Goal: Task Accomplishment & Management: Use online tool/utility

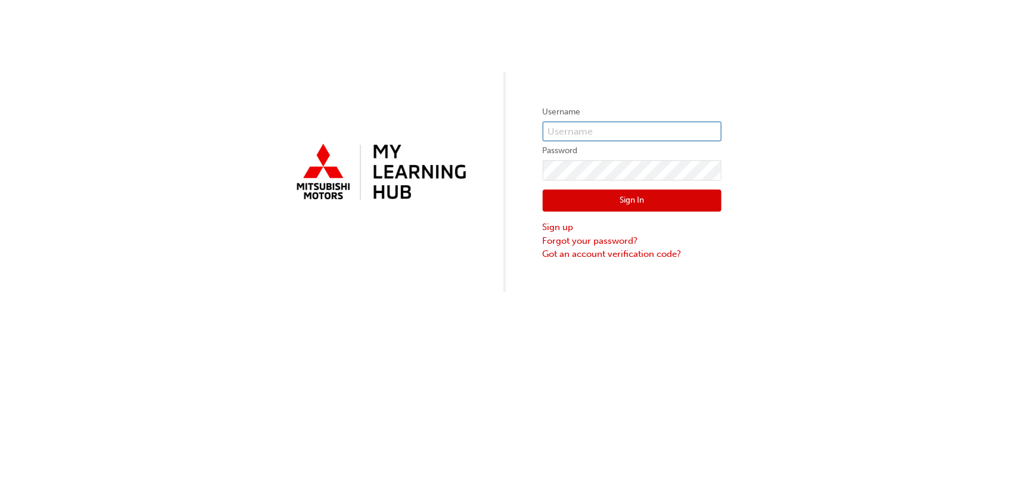
type input "0005002813"
click at [639, 208] on button "Sign In" at bounding box center [632, 200] width 179 height 23
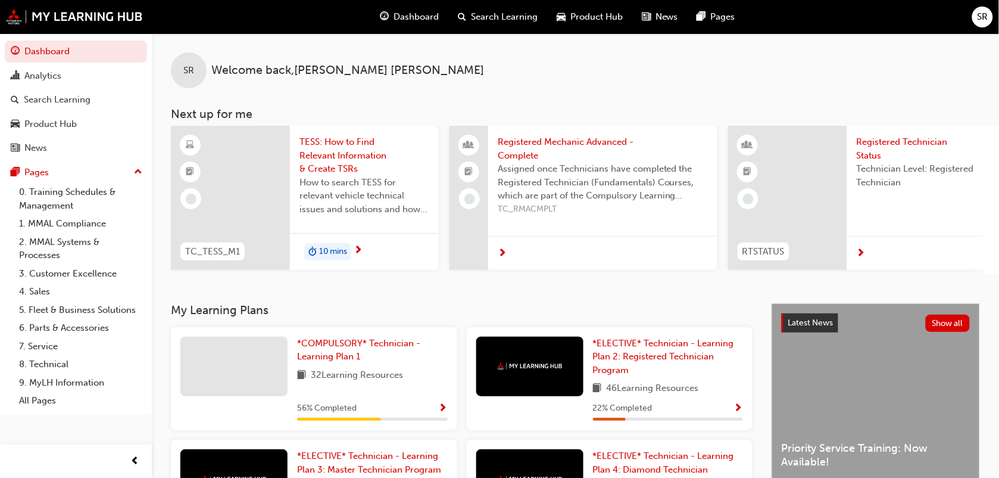
click at [987, 12] on span "SR" at bounding box center [983, 17] width 11 height 14
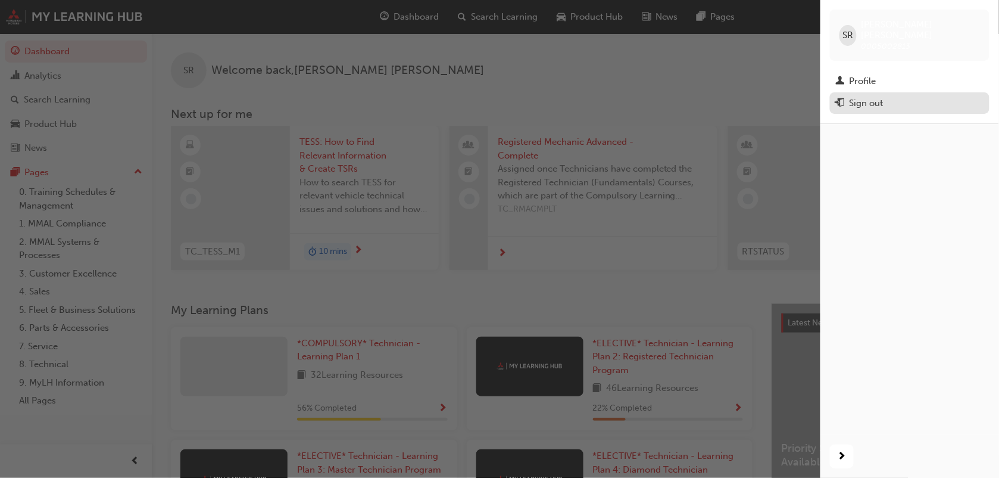
click at [900, 97] on div "Sign out" at bounding box center [910, 103] width 148 height 15
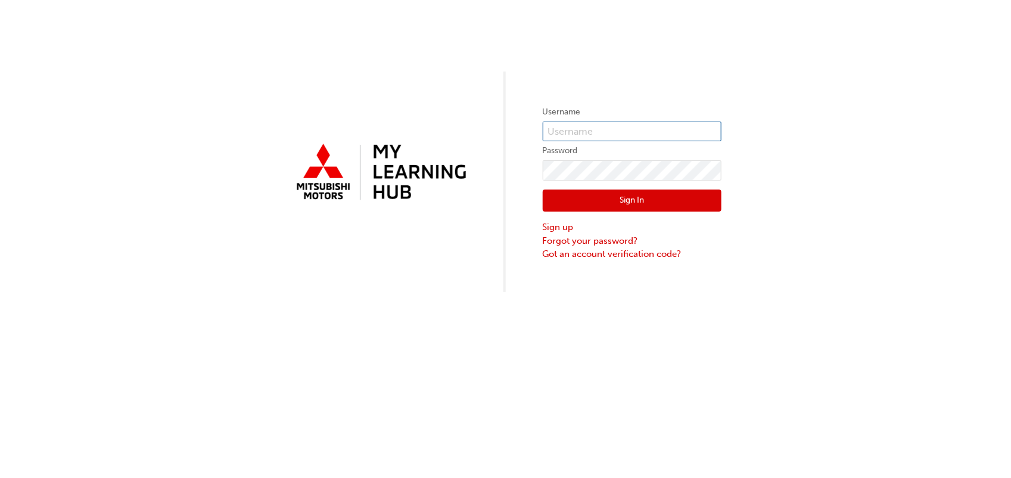
type input "0005002813"
click at [652, 121] on input "0005002813" at bounding box center [632, 131] width 179 height 20
type input "0005889201"
click at [641, 204] on button "Sign In" at bounding box center [632, 200] width 179 height 23
